Goal: Check status: Check status

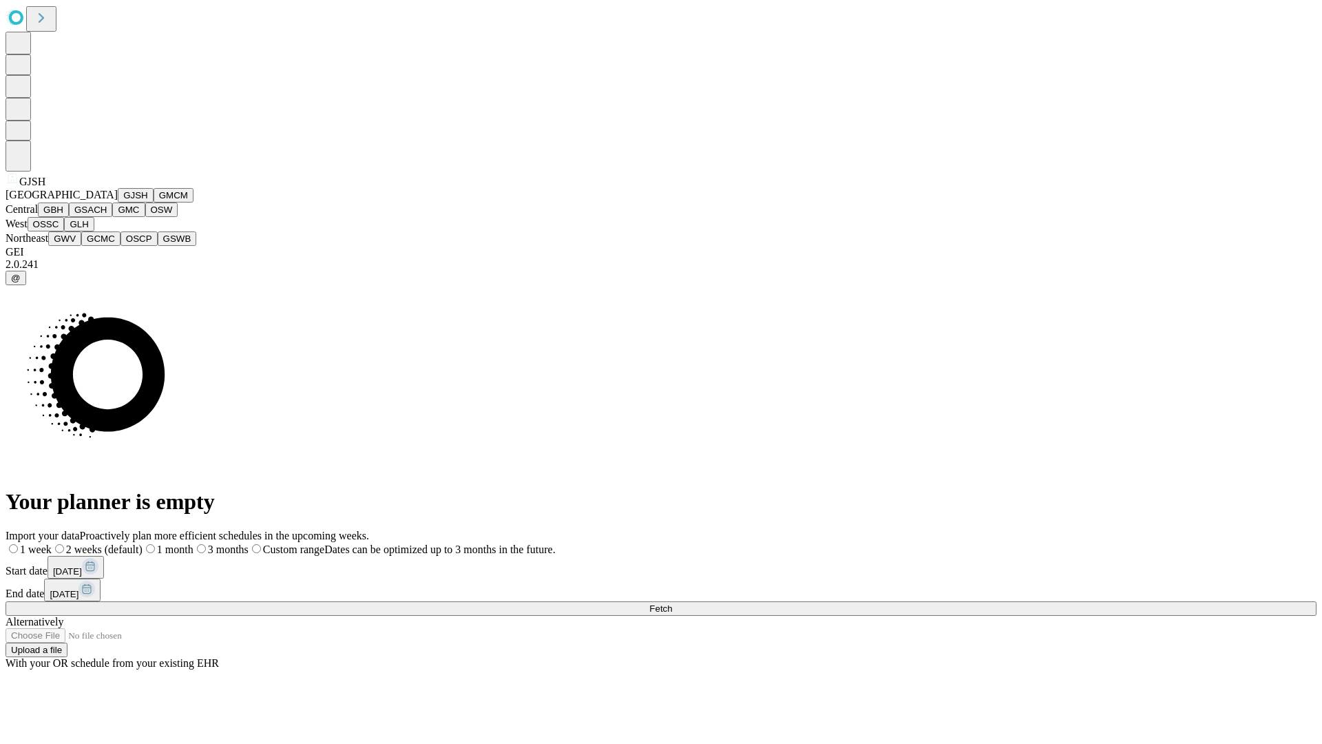
click at [118, 203] on button "GJSH" at bounding box center [136, 195] width 36 height 14
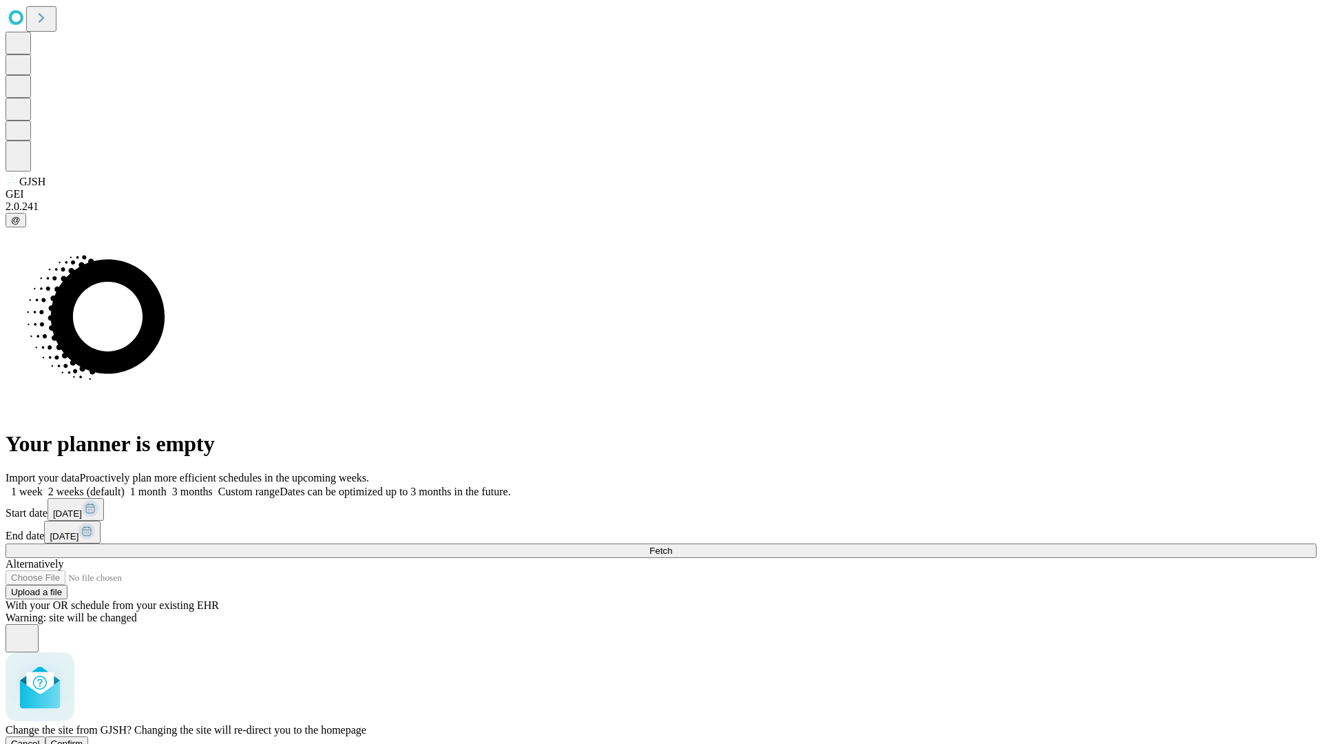
click at [83, 738] on span "Confirm" at bounding box center [67, 743] width 32 height 10
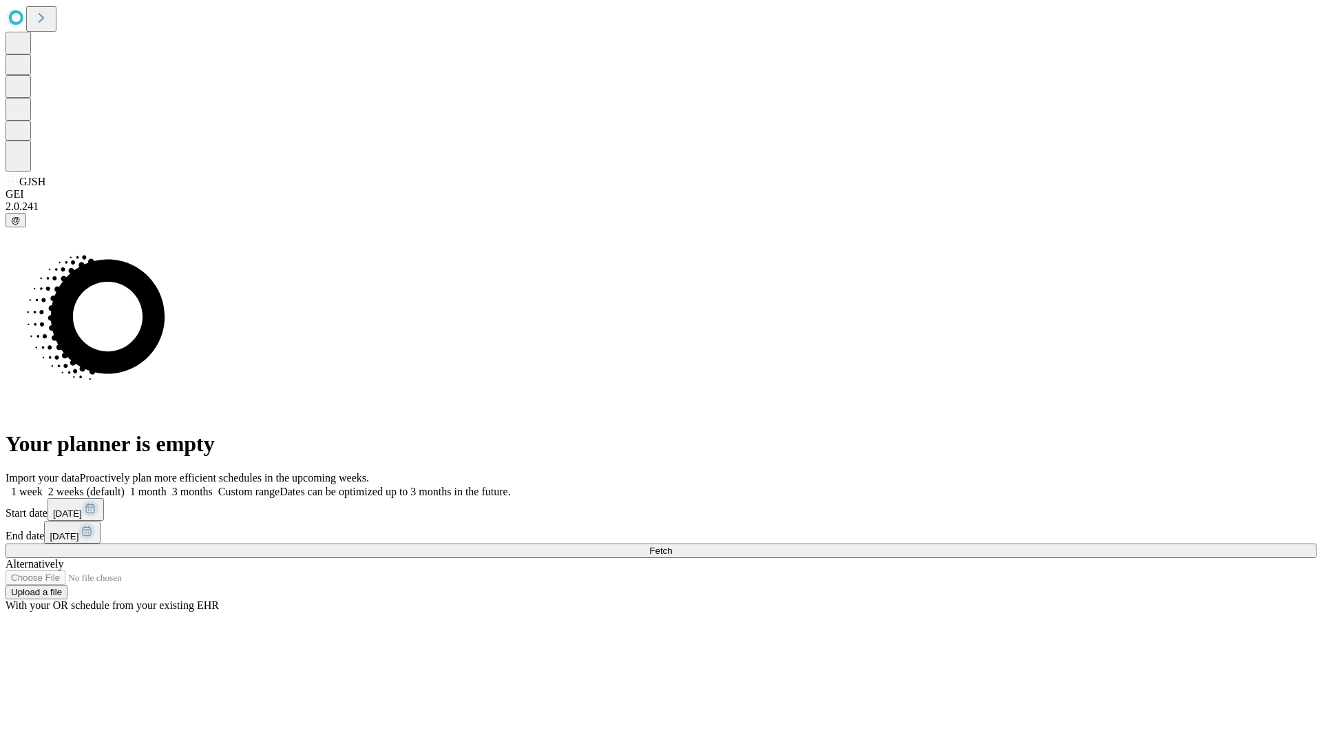
click at [167, 486] on label "1 month" at bounding box center [146, 492] width 42 height 12
click at [672, 546] on span "Fetch" at bounding box center [661, 551] width 23 height 10
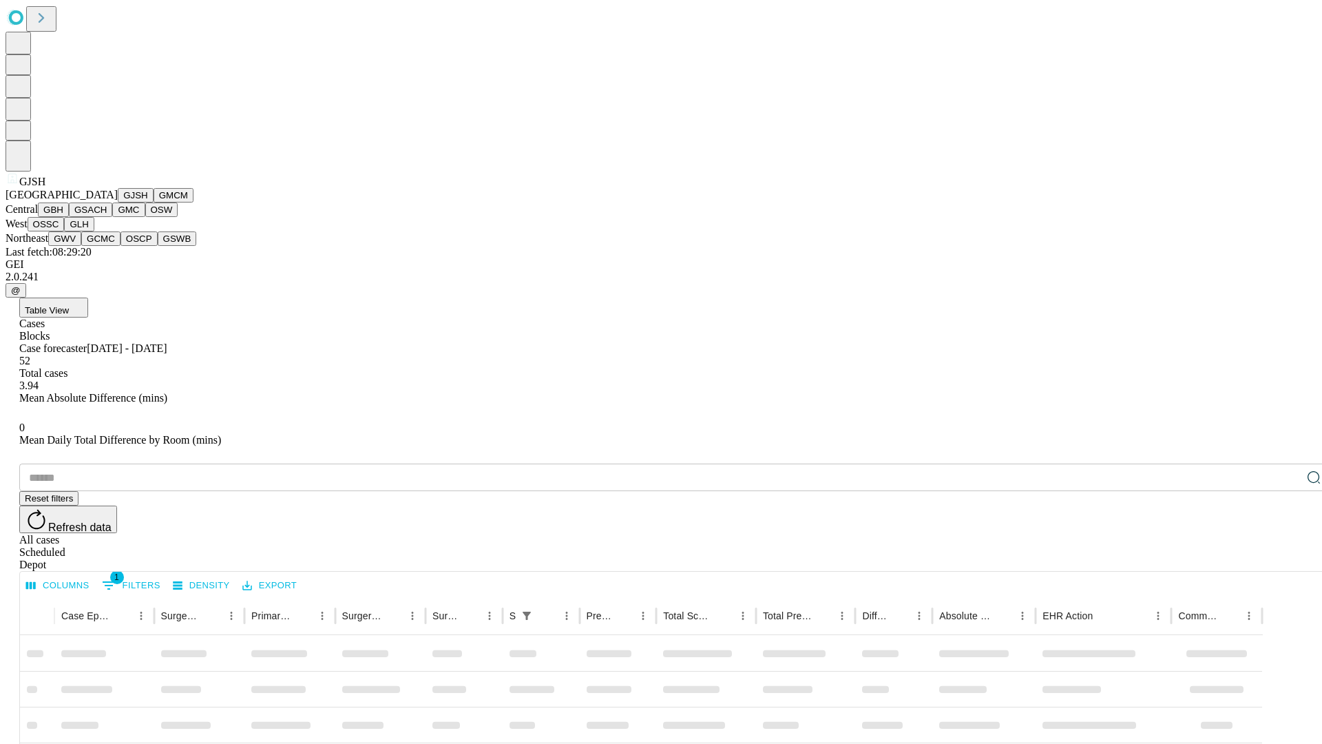
click at [154, 203] on button "GMCM" at bounding box center [174, 195] width 40 height 14
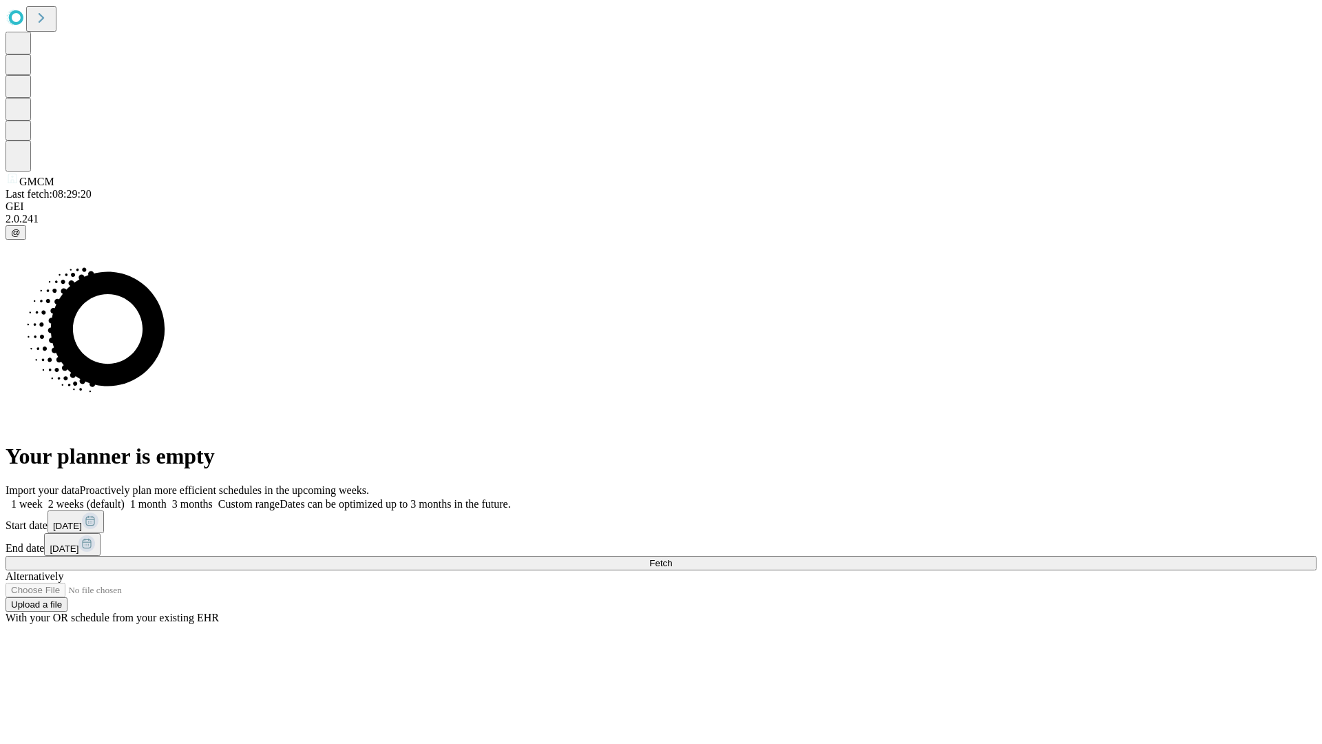
click at [167, 498] on label "1 month" at bounding box center [146, 504] width 42 height 12
click at [672, 558] on span "Fetch" at bounding box center [661, 563] width 23 height 10
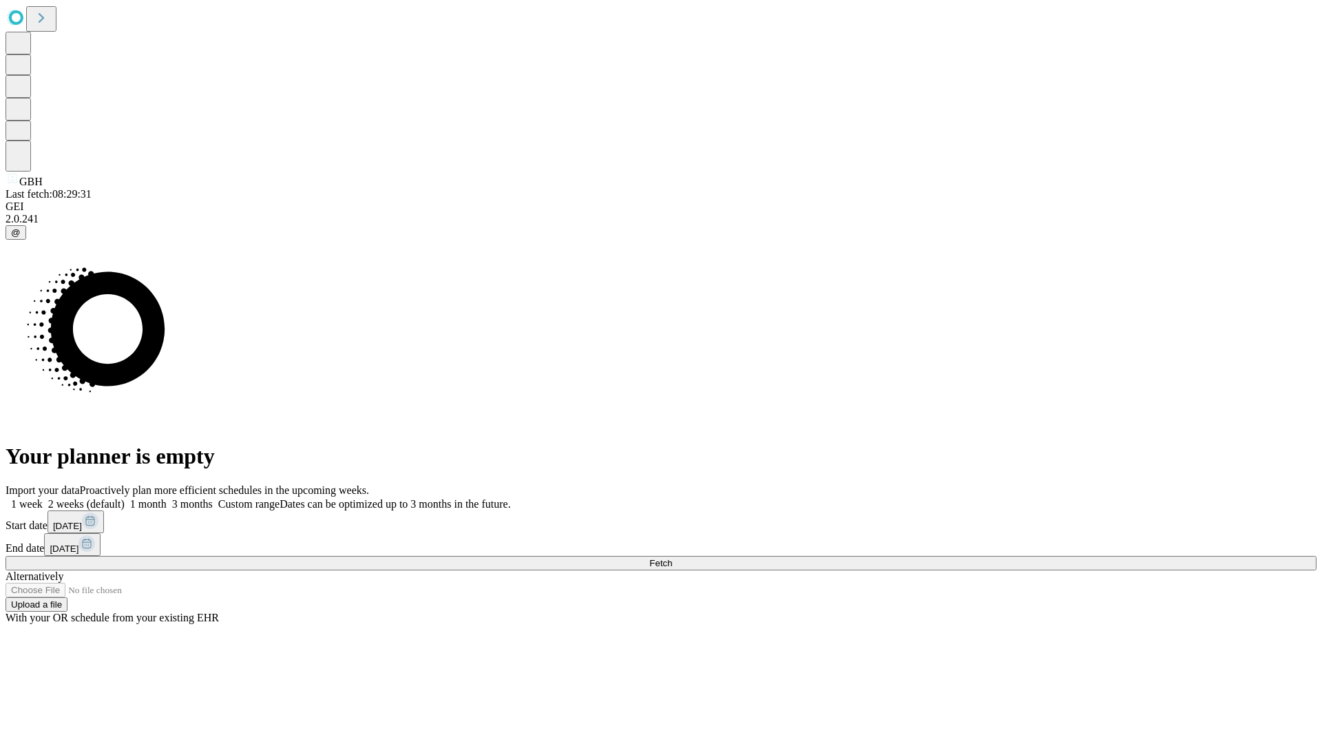
click at [167, 498] on label "1 month" at bounding box center [146, 504] width 42 height 12
click at [672, 558] on span "Fetch" at bounding box center [661, 563] width 23 height 10
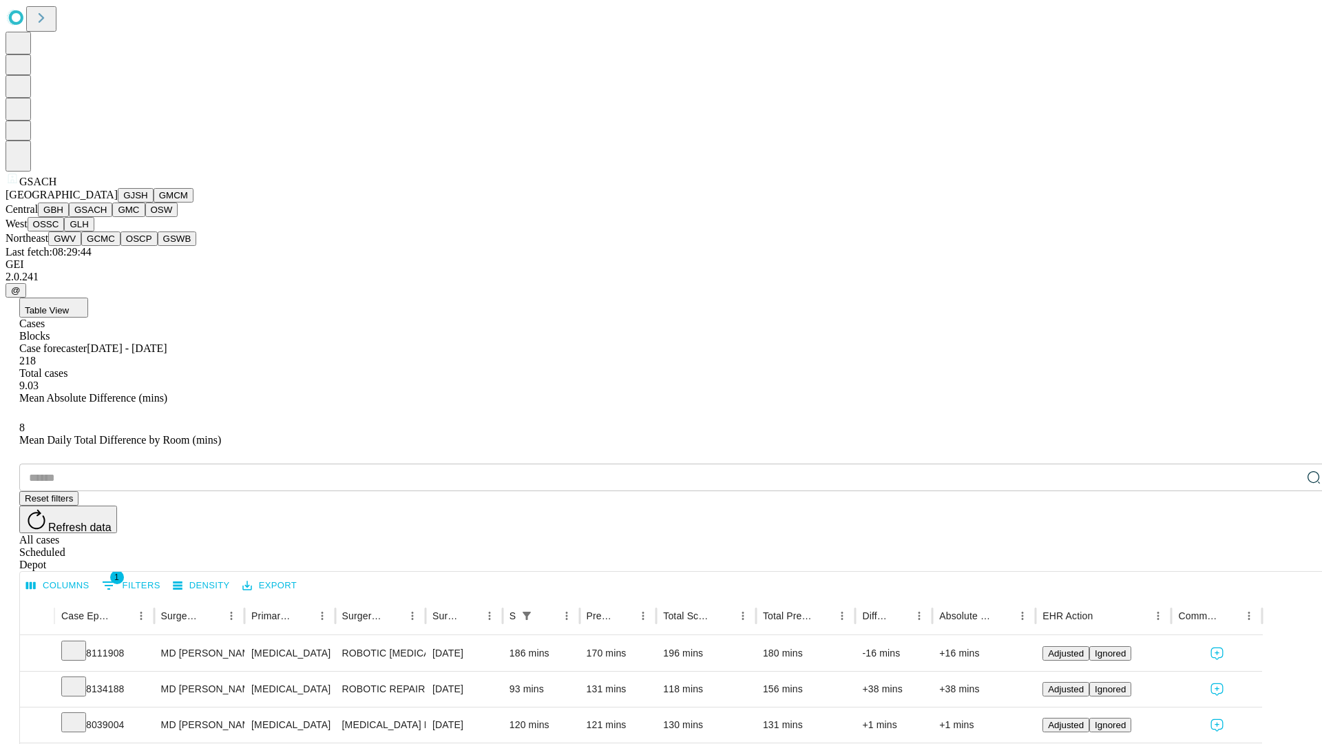
click at [112, 217] on button "GMC" at bounding box center [128, 210] width 32 height 14
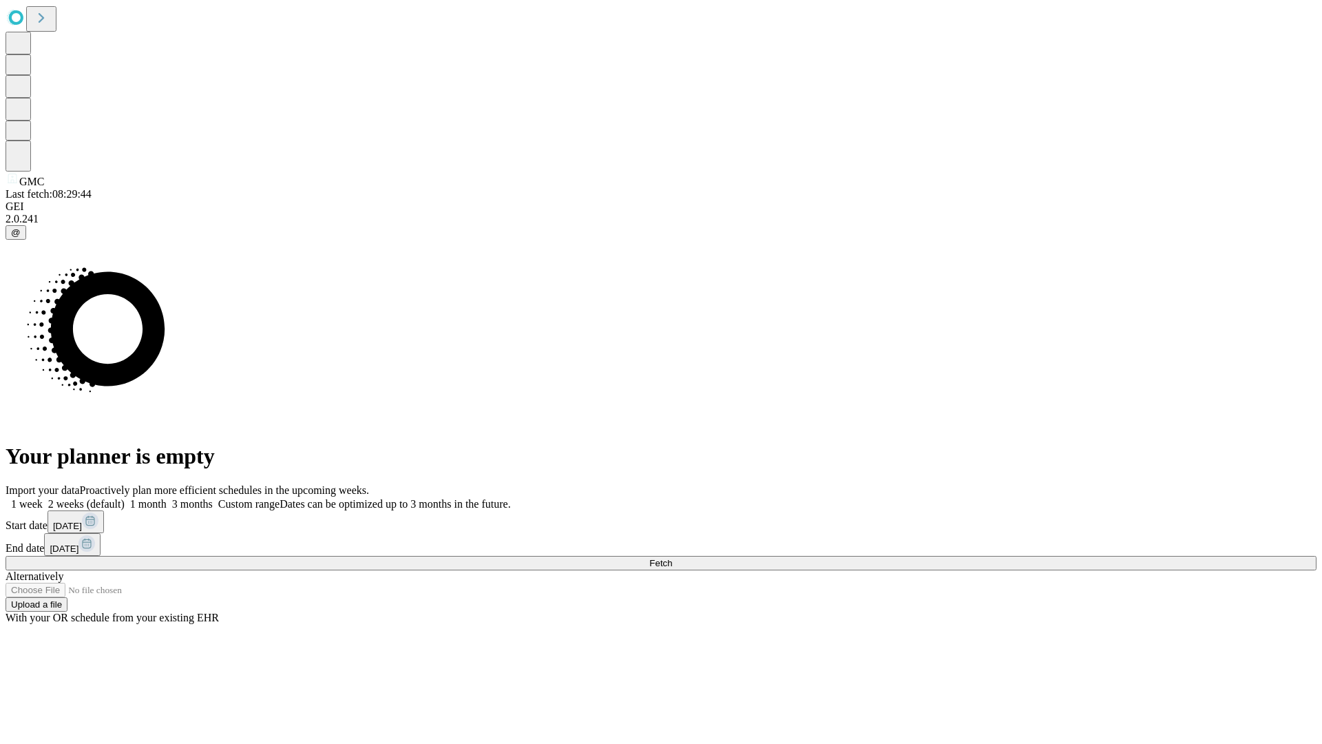
click at [167, 498] on label "1 month" at bounding box center [146, 504] width 42 height 12
click at [672, 558] on span "Fetch" at bounding box center [661, 563] width 23 height 10
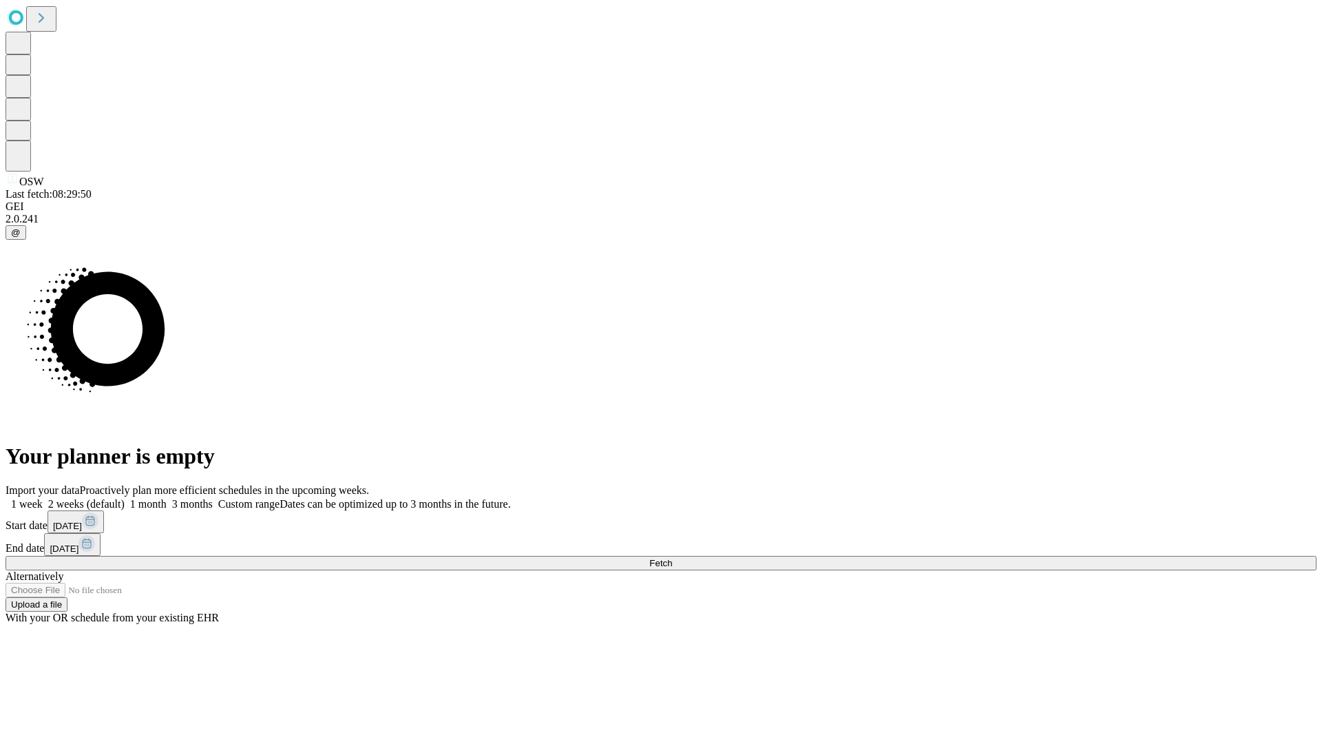
click at [167, 498] on label "1 month" at bounding box center [146, 504] width 42 height 12
click at [672, 558] on span "Fetch" at bounding box center [661, 563] width 23 height 10
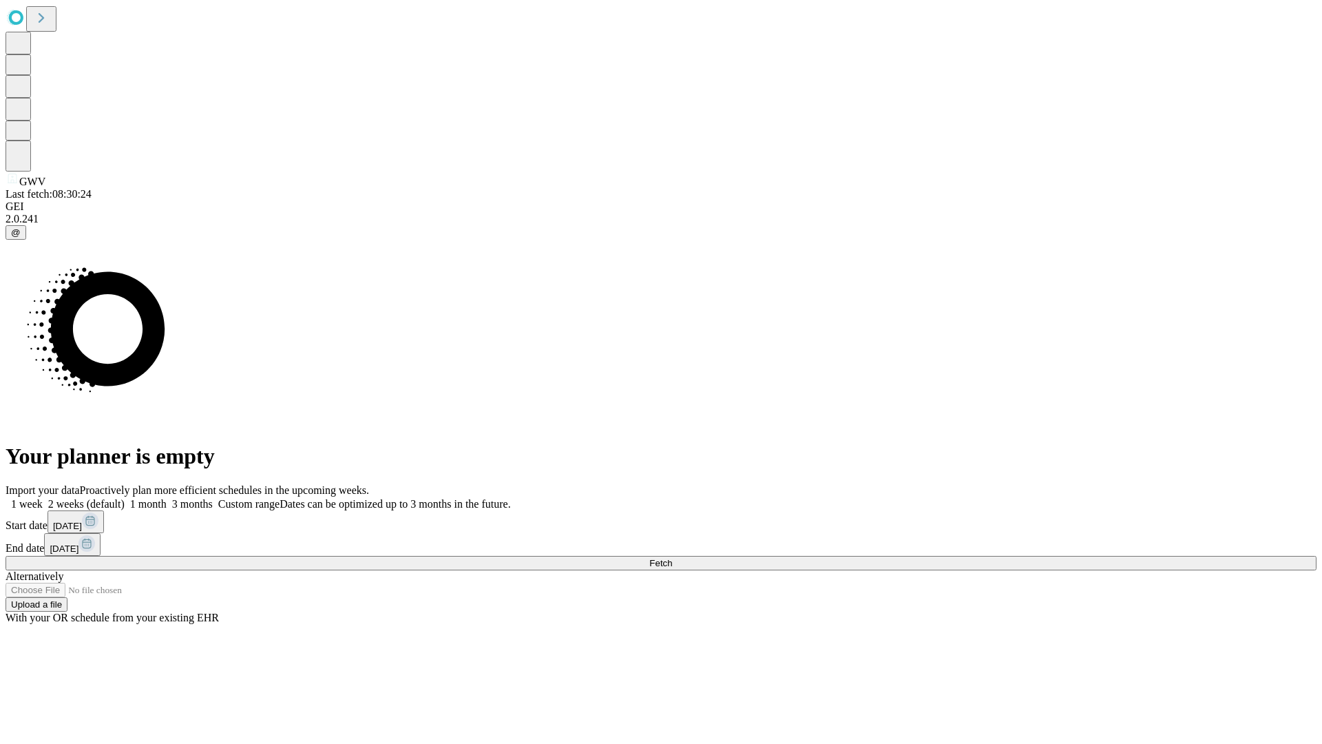
click at [167, 498] on label "1 month" at bounding box center [146, 504] width 42 height 12
click at [672, 558] on span "Fetch" at bounding box center [661, 563] width 23 height 10
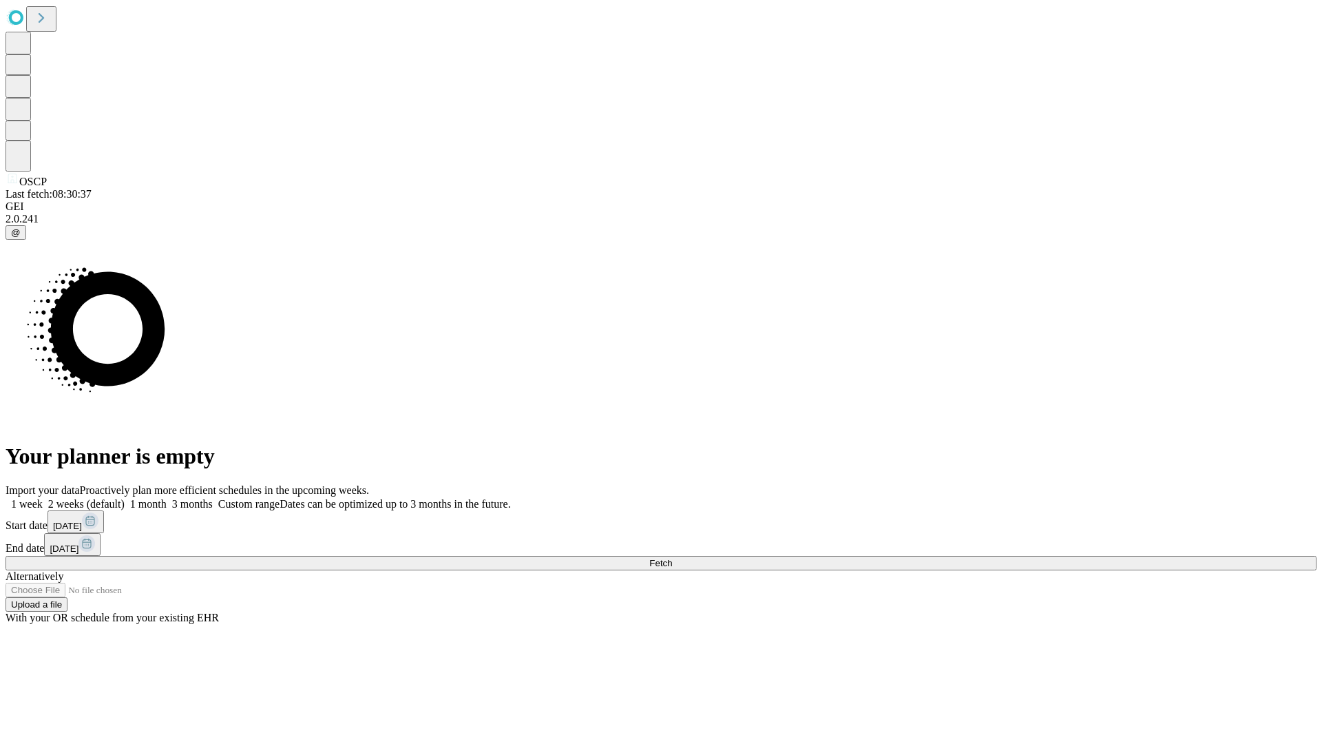
click at [167, 498] on label "1 month" at bounding box center [146, 504] width 42 height 12
click at [672, 558] on span "Fetch" at bounding box center [661, 563] width 23 height 10
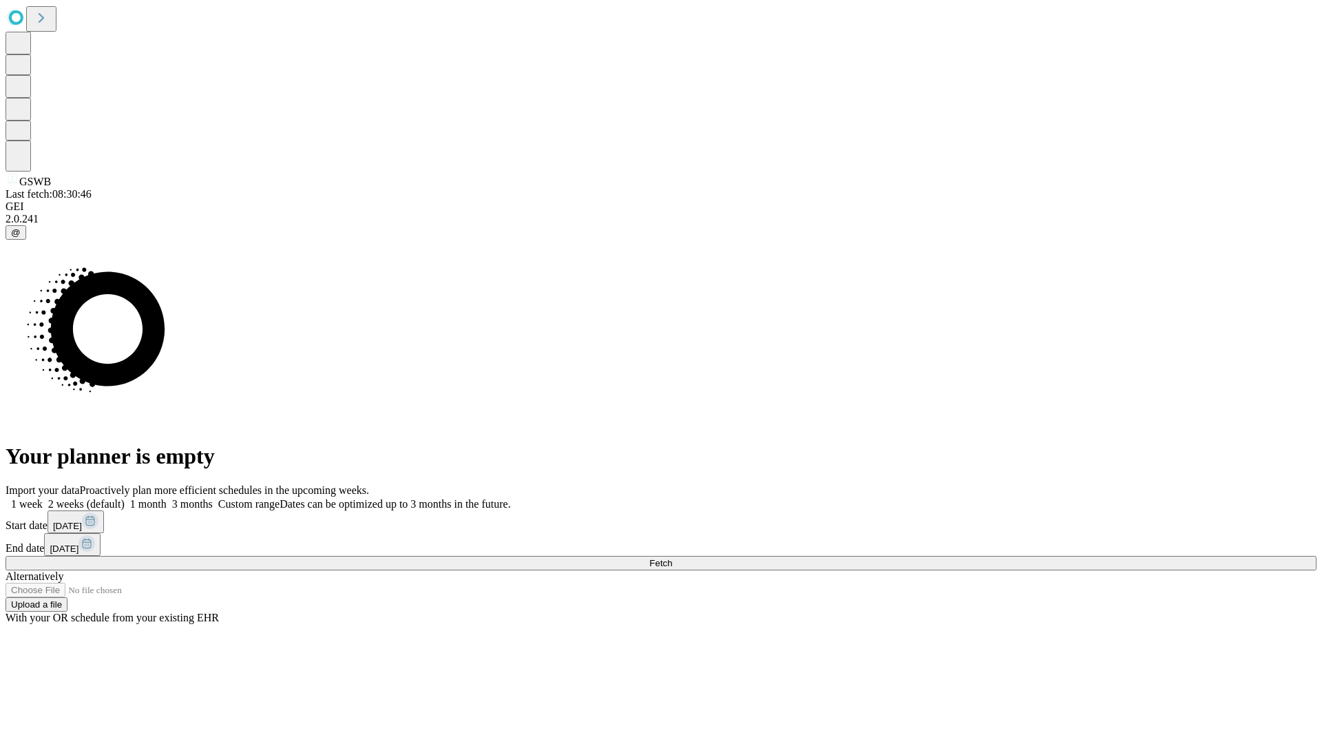
click at [167, 498] on label "1 month" at bounding box center [146, 504] width 42 height 12
click at [672, 558] on span "Fetch" at bounding box center [661, 563] width 23 height 10
